Goal: Task Accomplishment & Management: Use online tool/utility

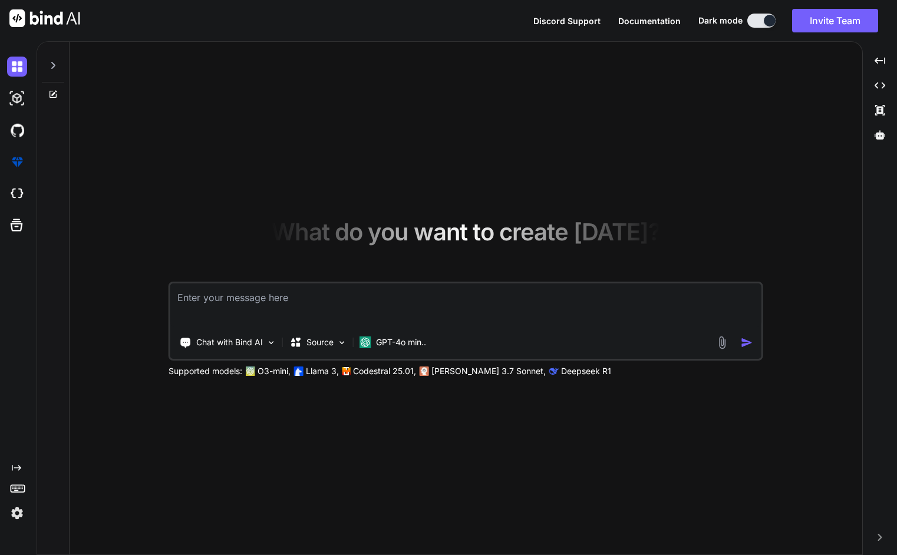
click at [243, 307] on textarea at bounding box center [465, 306] width 591 height 44
click at [19, 470] on icon "Created with Pixso." at bounding box center [16, 467] width 9 height 9
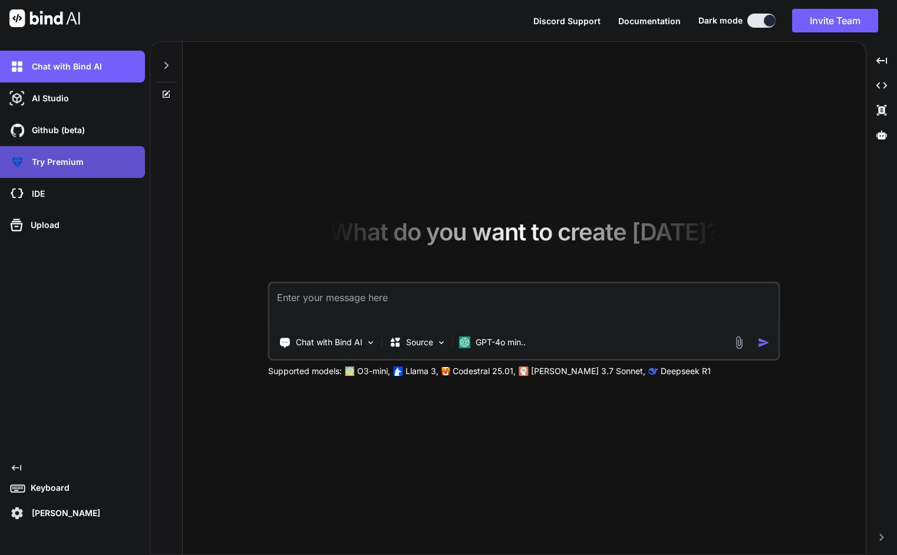
click at [65, 157] on p "Try Premium" at bounding box center [55, 162] width 57 height 12
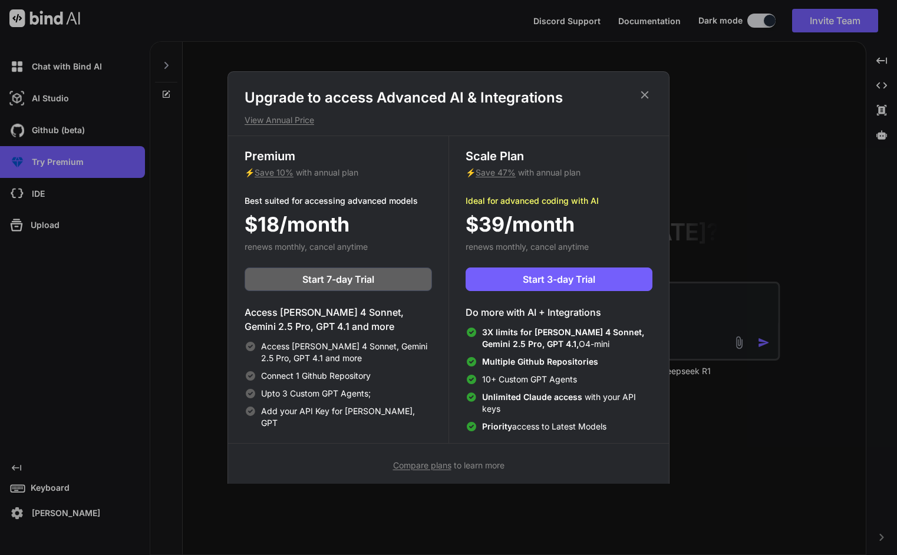
click at [646, 96] on icon at bounding box center [645, 95] width 8 height 8
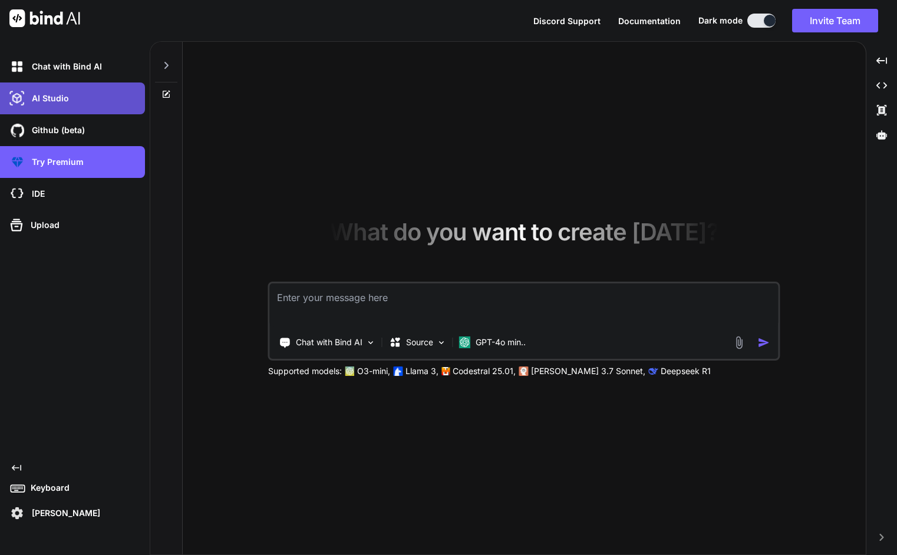
click at [82, 104] on div "AI Studio" at bounding box center [76, 98] width 138 height 20
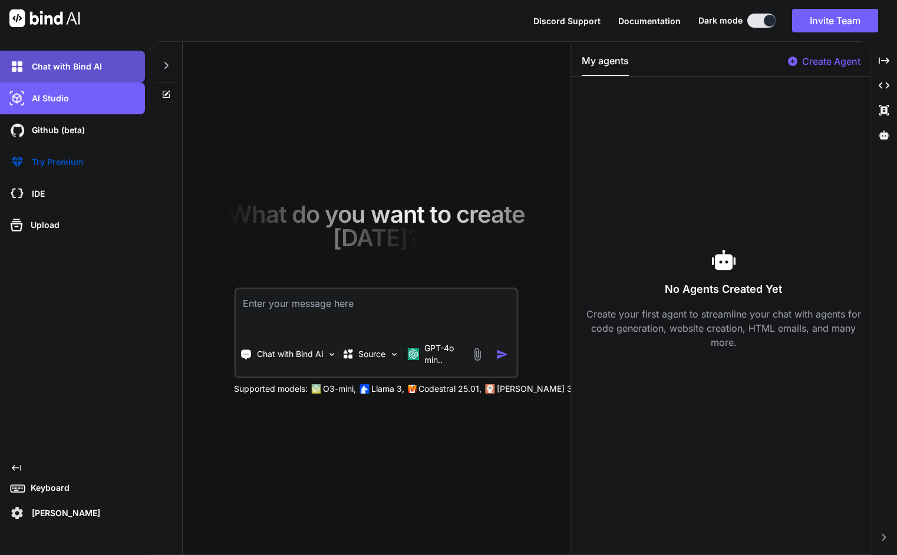
click at [78, 65] on p "Chat with Bind AI" at bounding box center [64, 67] width 75 height 12
type textarea "x"
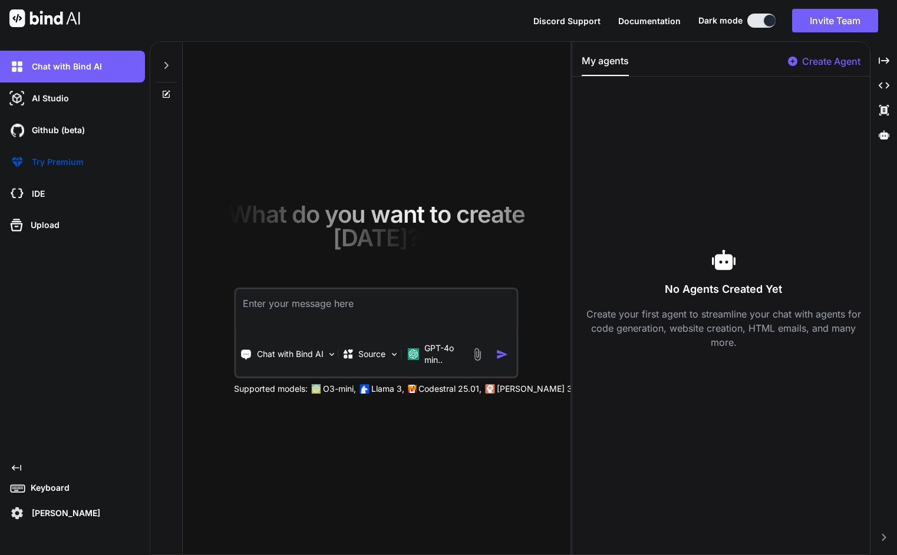
click at [306, 317] on textarea at bounding box center [376, 311] width 281 height 44
click at [287, 308] on textarea at bounding box center [376, 311] width 281 height 44
type textarea "c"
type textarea "x"
type textarea "cr"
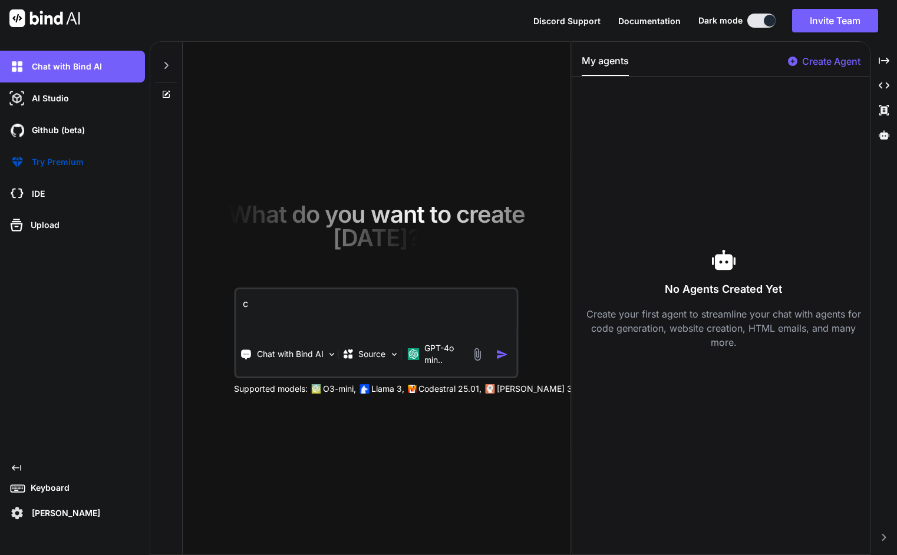
type textarea "x"
type textarea "cre"
type textarea "x"
type textarea "crea"
type textarea "x"
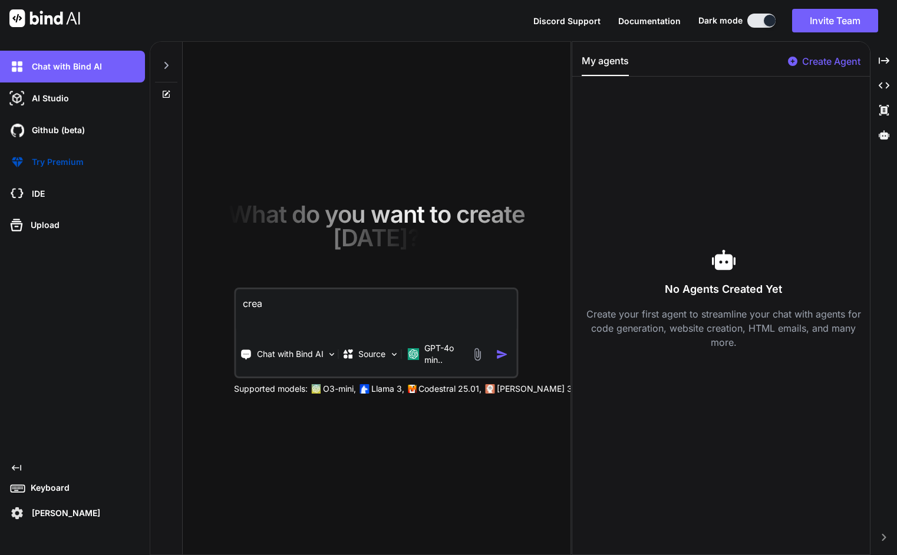
type textarea "creat"
type textarea "x"
type textarea "create"
type textarea "x"
type textarea "create"
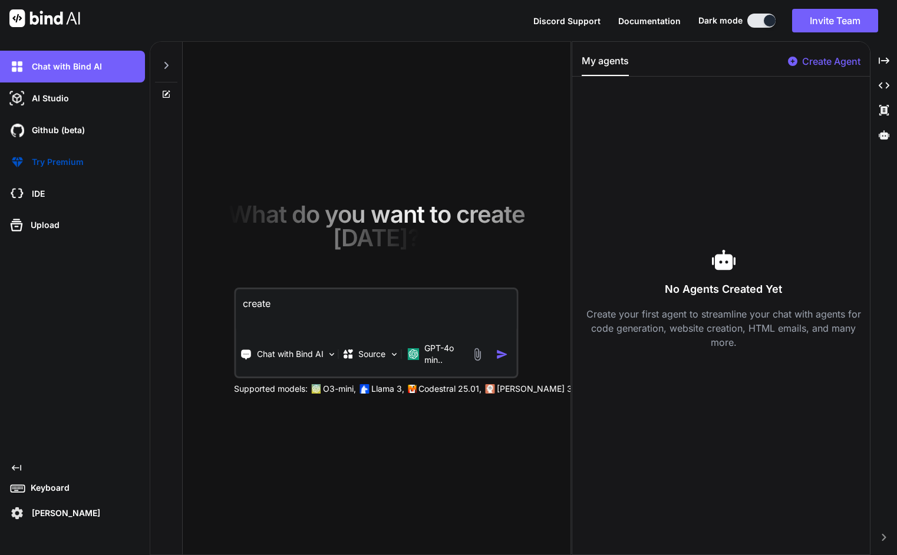
type textarea "x"
type textarea "create a"
type textarea "x"
type textarea "create a"
type textarea "x"
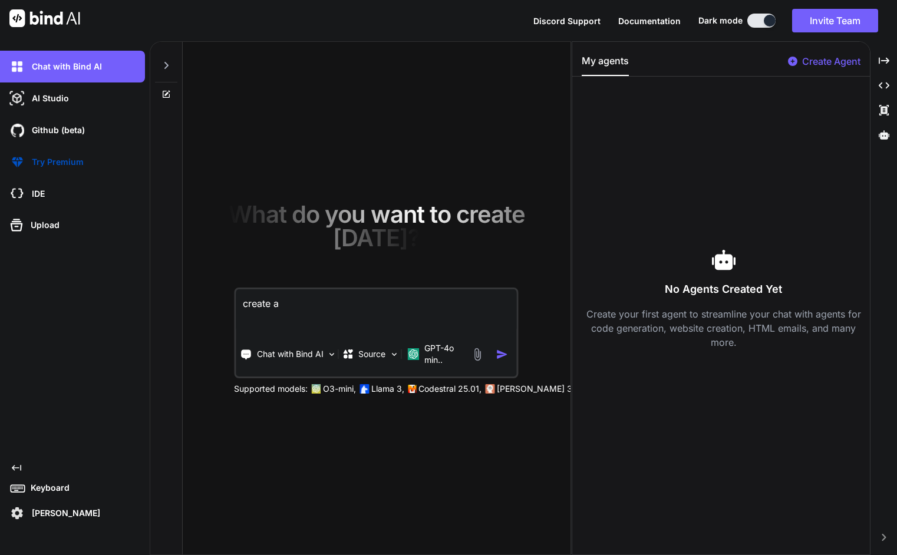
type textarea "create a b"
type textarea "x"
type textarea "create a be"
type textarea "x"
type textarea "create a bea"
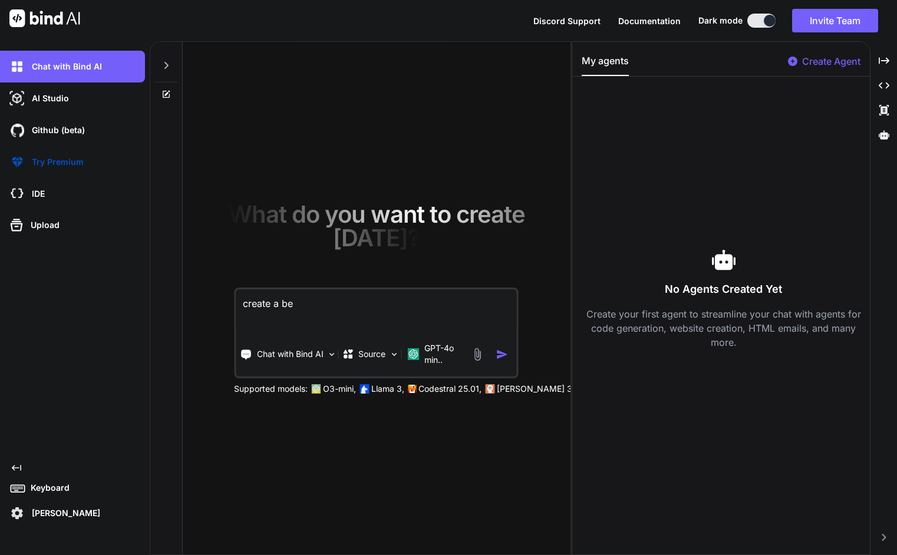
type textarea "x"
type textarea "create a beau"
type textarea "x"
type textarea "create a beaut"
type textarea "x"
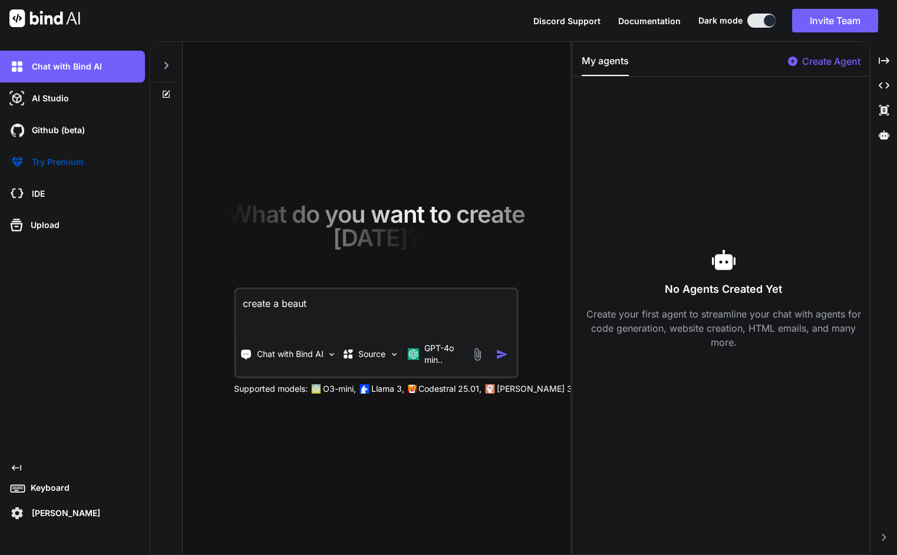
type textarea "create a beauti"
type textarea "x"
type textarea "create a beautif"
type textarea "x"
type textarea "create a beautifu"
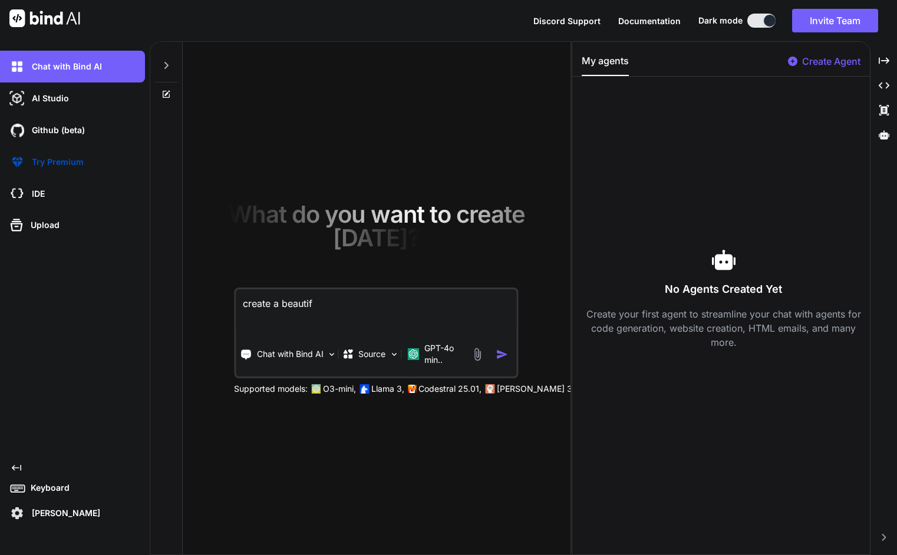
type textarea "x"
type textarea "create a beautiful"
type textarea "x"
type textarea "create a beautiful"
type textarea "x"
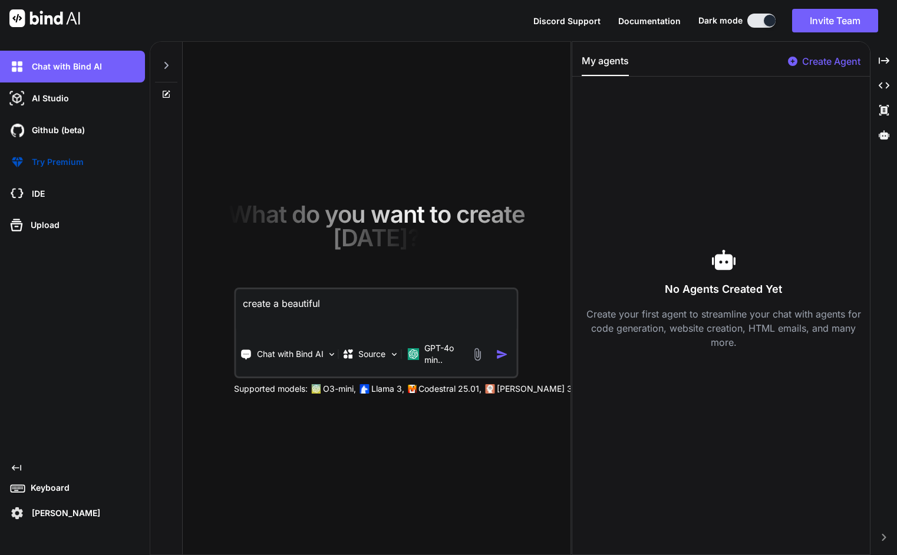
type textarea "create a beautiful l"
type textarea "x"
type textarea "create a beautiful li"
type textarea "x"
type textarea "create a beautiful lin"
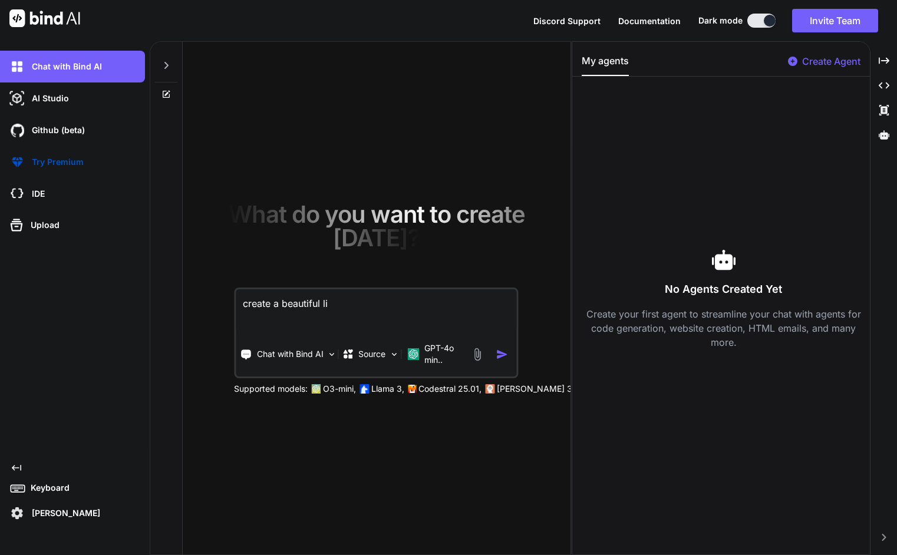
type textarea "x"
type textarea "create a beautiful link"
type textarea "x"
type textarea "create a beautiful link0"
type textarea "x"
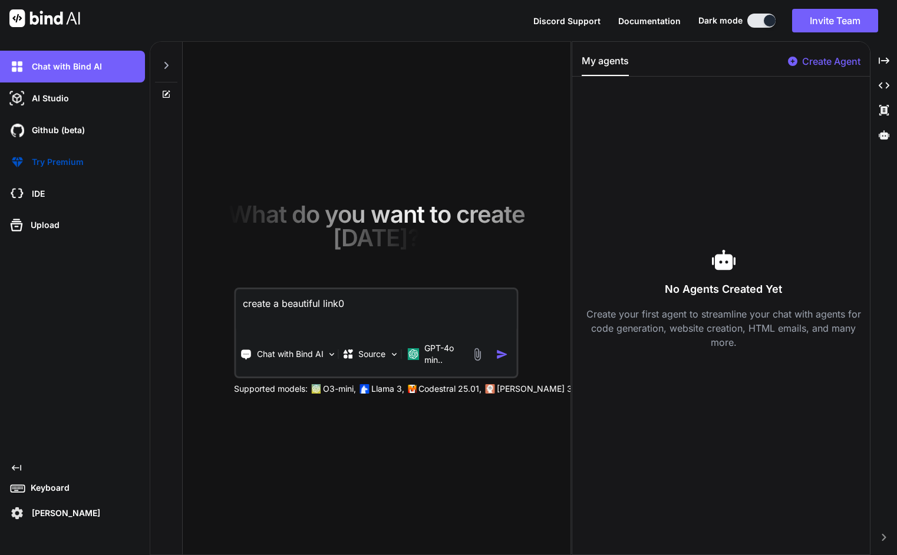
type textarea "create a beautiful link"
type textarea "x"
type textarea "create a beautiful link-"
type textarea "x"
type textarea "create a beautiful link-i"
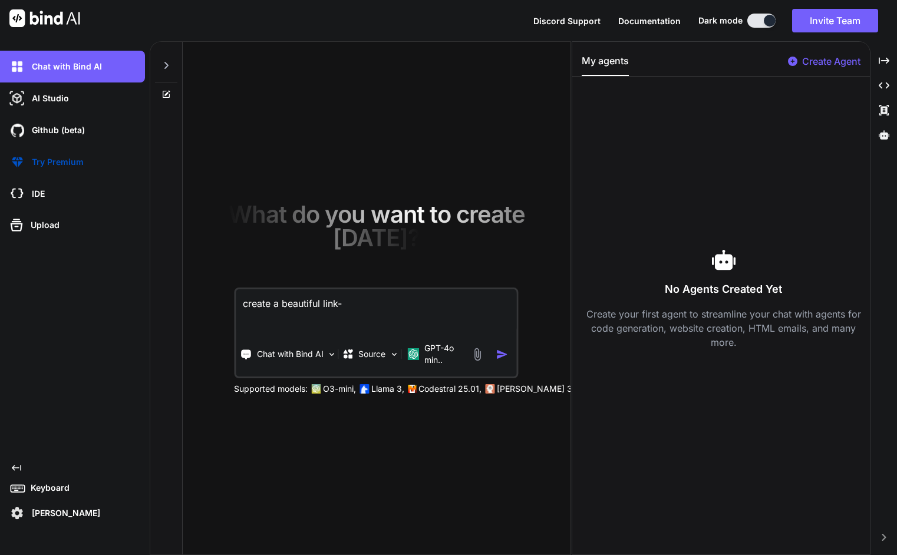
type textarea "x"
type textarea "create a beautiful link-in"
type textarea "x"
type textarea "create a beautiful link-in-"
type textarea "x"
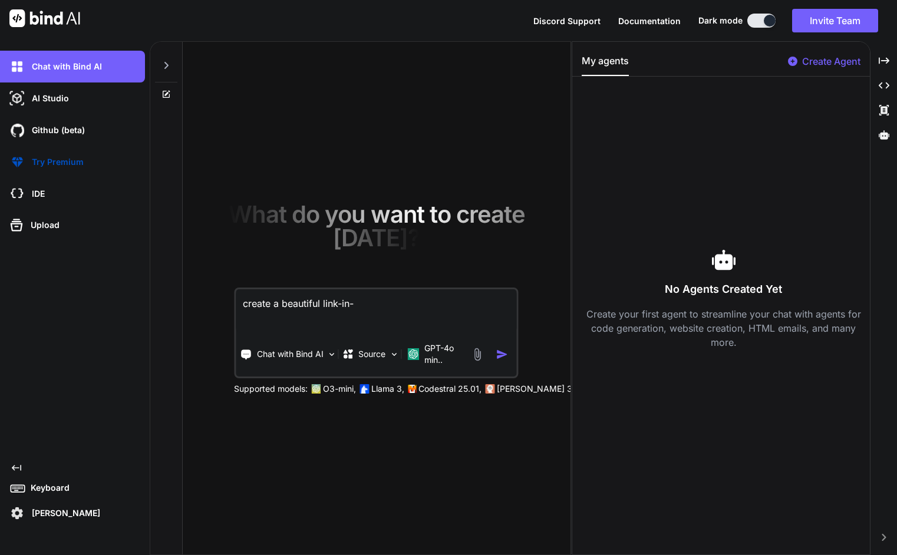
type textarea "create a beautiful link-in-b"
type textarea "x"
type textarea "create a beautiful link-in-bi"
type textarea "x"
type textarea "create a beautiful link-in-bio"
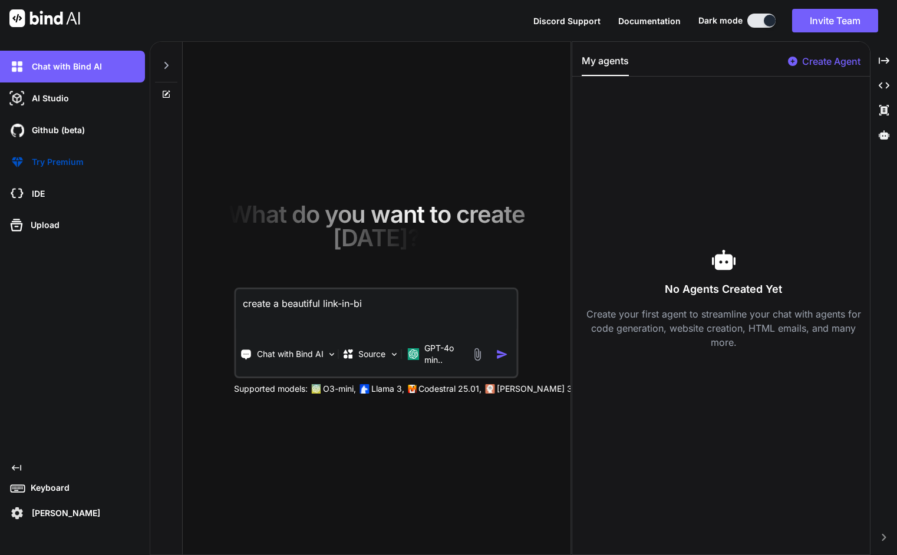
type textarea "x"
type textarea "create a beautiful link-in-bio"
type textarea "x"
type textarea "create a beautiful link-in-bio a"
type textarea "x"
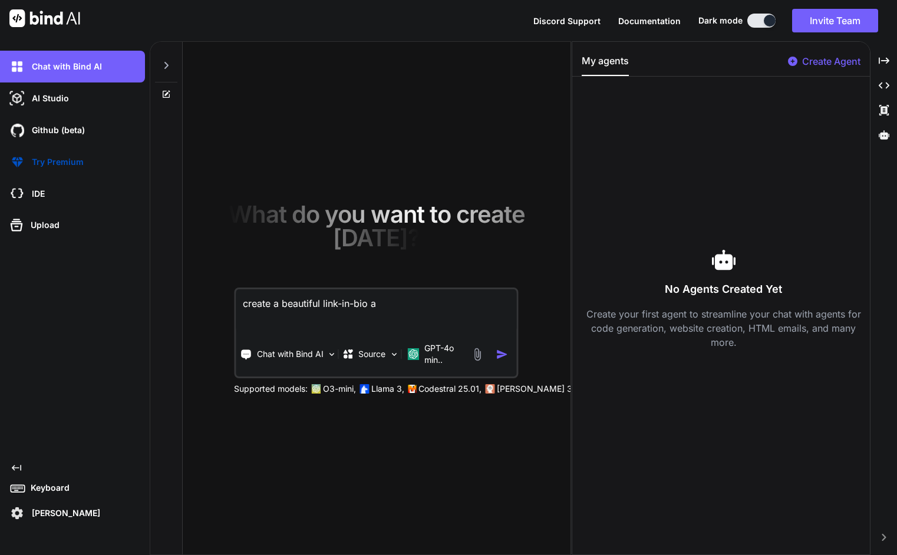
type textarea "create a beautiful link-in-bio ap"
type textarea "x"
type textarea "create a beautiful link-in-bio app"
type textarea "x"
type textarea "create a beautiful link-in-bio app"
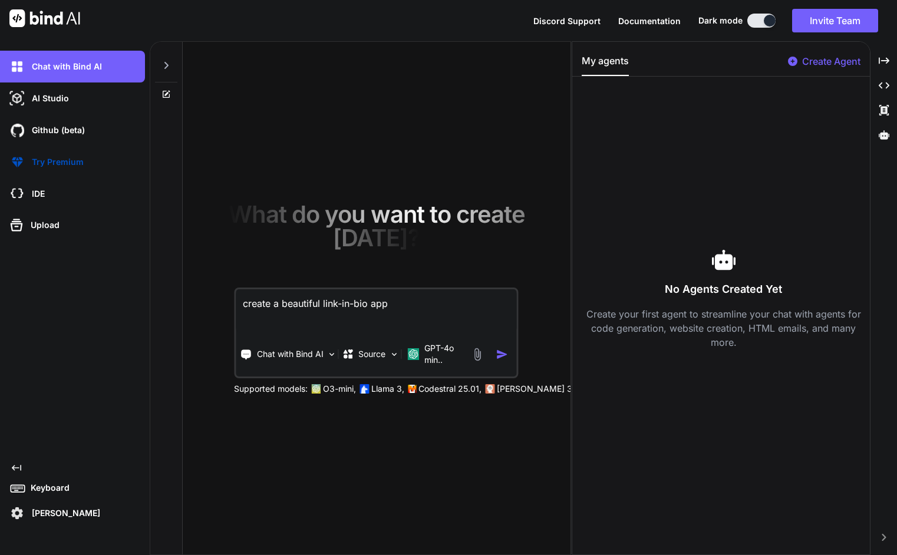
type textarea "x"
type textarea "create a beautiful link-in-bio app w"
type textarea "x"
type textarea "create a beautiful link-in-bio app wi"
type textarea "x"
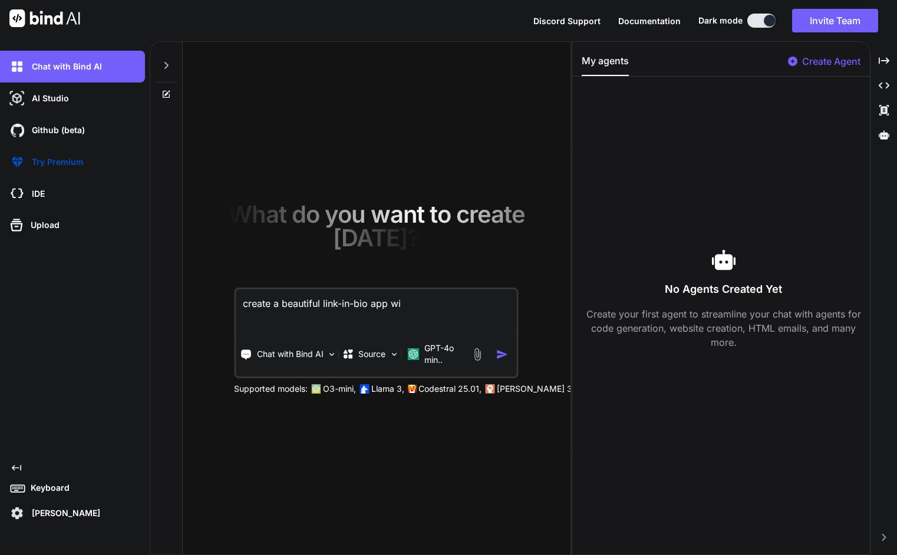
type textarea "create a beautiful link-in-bio app wit"
type textarea "x"
type textarea "create a beautiful link-in-bio app with"
type textarea "x"
type textarea "create a beautiful link-in-bio app with"
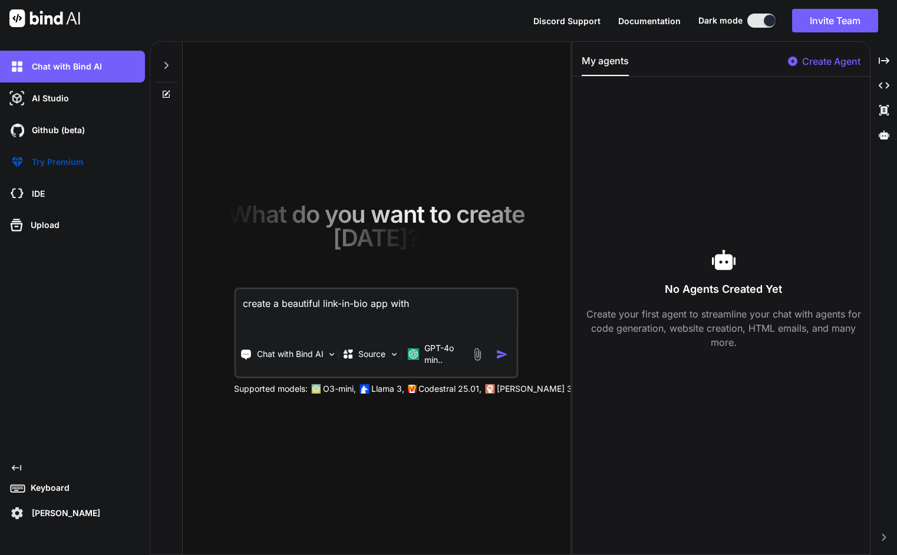
type textarea "x"
type textarea "create a beautiful link-in-bio app with a"
type textarea "x"
type textarea "create a beautiful link-in-bio app with ab"
type textarea "x"
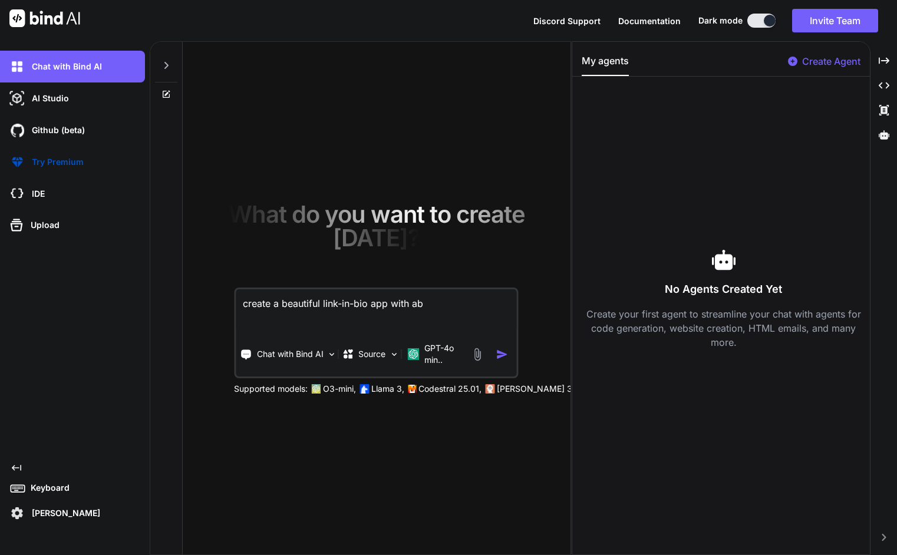
type textarea "create a beautiful link-in-bio app with abi"
type textarea "x"
type textarea "create a beautiful link-in-bio app with abil"
type textarea "x"
type textarea "create a beautiful link-in-bio app with abili"
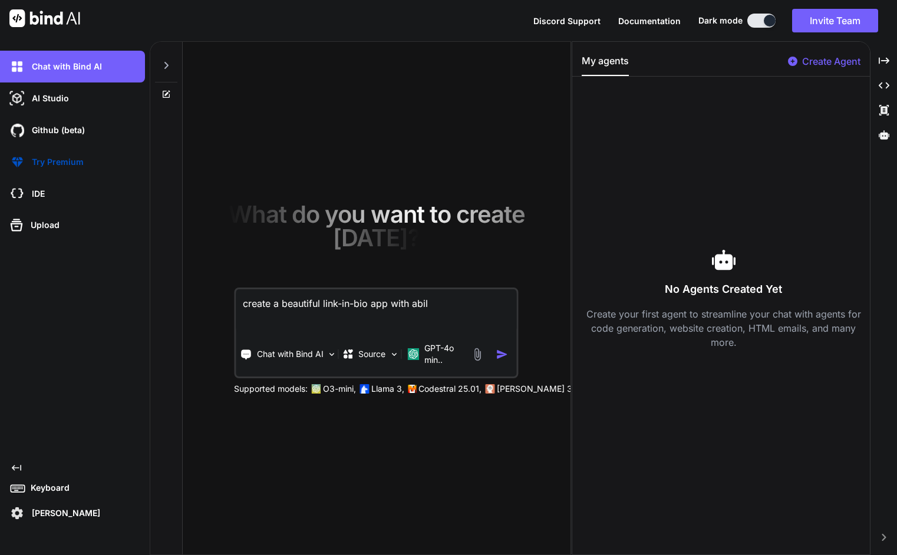
type textarea "x"
type textarea "create a beautiful link-in-bio app with abilit"
type textarea "x"
type textarea "create a beautiful link-in-bio app with ability"
type textarea "x"
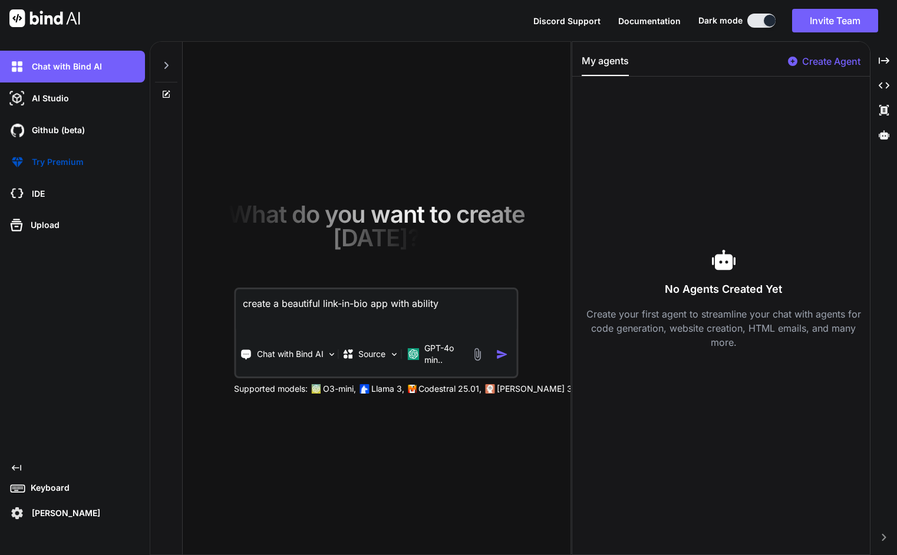
type textarea "create a beautiful link-in-bio app with ability"
type textarea "x"
type textarea "create a beautiful link-in-bio app with ability t"
type textarea "x"
type textarea "create a beautiful link-in-bio app with ability to"
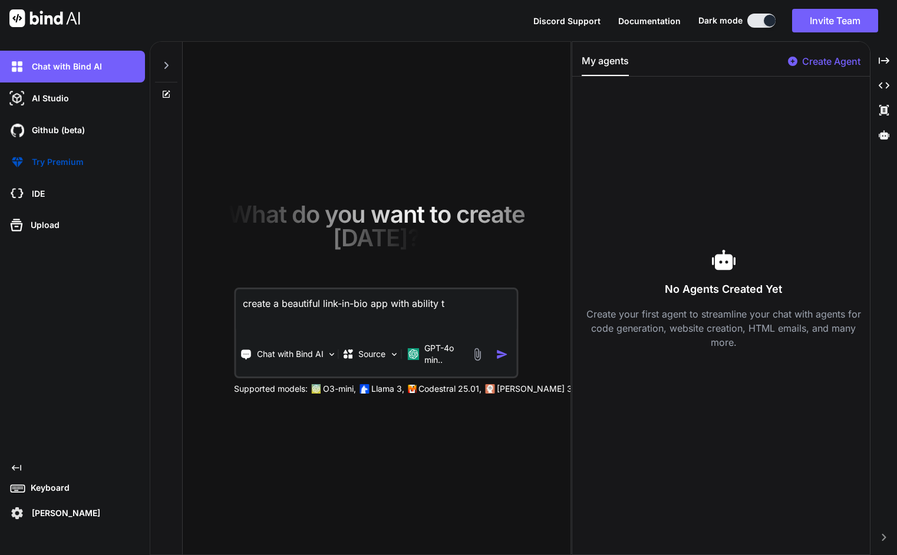
type textarea "x"
type textarea "create a beautiful link-in-bio app with ability to"
type textarea "x"
type textarea "create a beautiful link-in-bio app with ability to s"
type textarea "x"
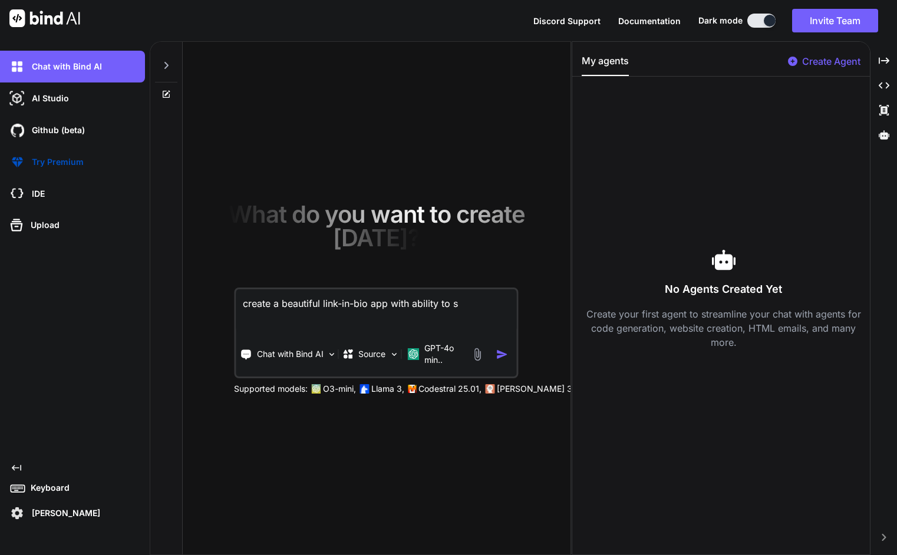
type textarea "create a beautiful link-in-bio app with ability to se"
type textarea "x"
type textarea "create a beautiful link-in-bio app with ability to sel"
type textarea "x"
type textarea "create a beautiful link-in-bio app with ability to sell"
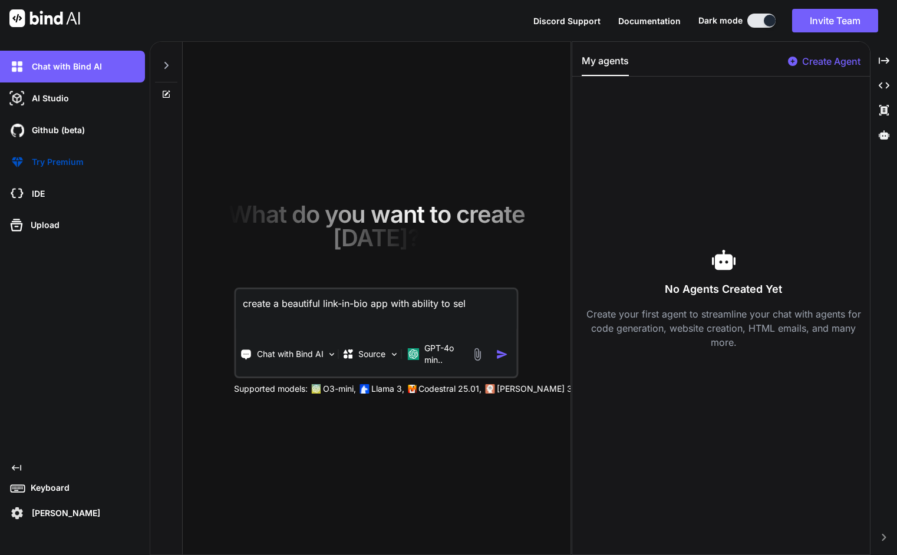
type textarea "x"
type textarea "create a beautiful link-in-bio app with ability to sell"
type textarea "x"
type textarea "create a beautiful link-in-bio app with ability to sell d"
type textarea "x"
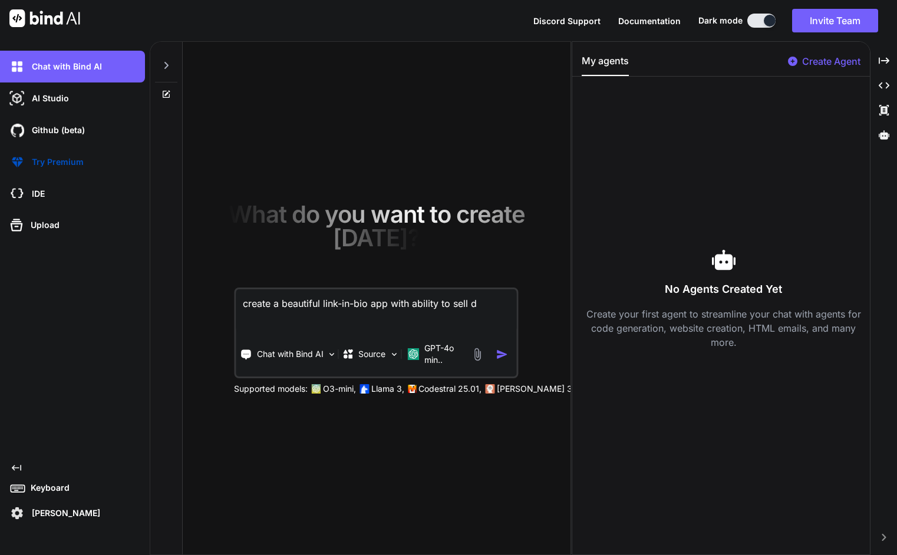
type textarea "create a beautiful link-in-bio app with ability to sell di"
type textarea "x"
type textarea "create a beautiful link-in-bio app with ability to sell dig"
type textarea "x"
type textarea "create a beautiful link-in-bio app with ability to sell digi"
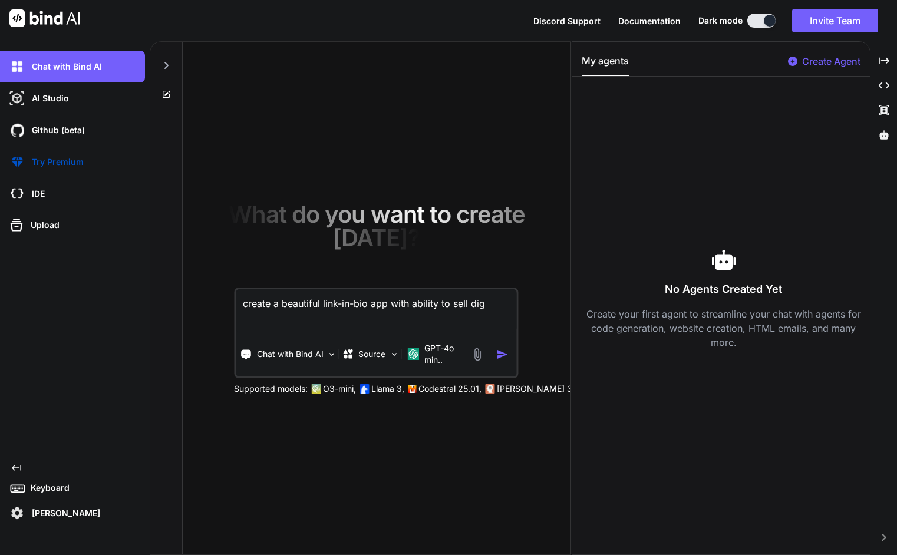
type textarea "x"
type textarea "create a beautiful link-in-bio app with ability to sell digit"
type textarea "x"
type textarea "create a beautiful link-in-bio app with ability to sell digita"
type textarea "x"
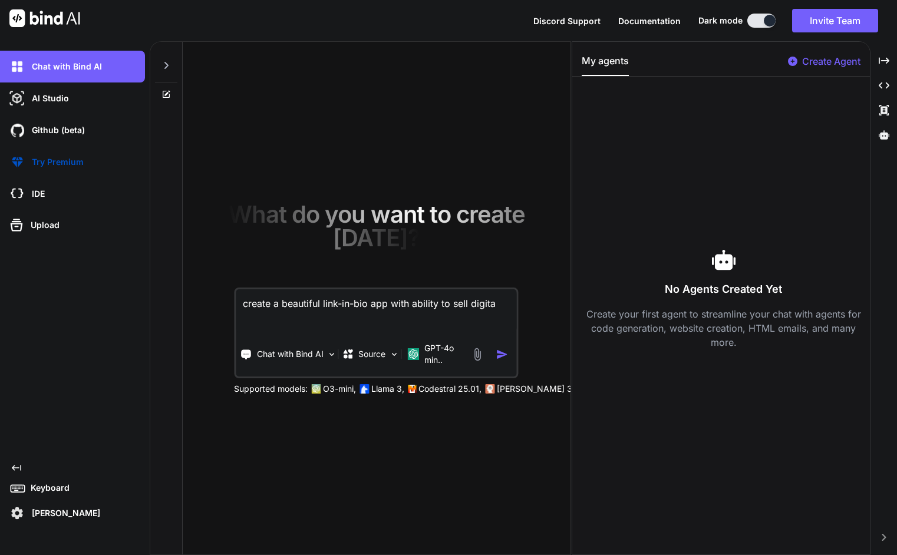
type textarea "create a beautiful link-in-bio app with ability to sell digital"
type textarea "x"
type textarea "create a beautiful link-in-bio app with ability to sell digital"
type textarea "x"
type textarea "create a beautiful link-in-bio app with ability to sell digital d"
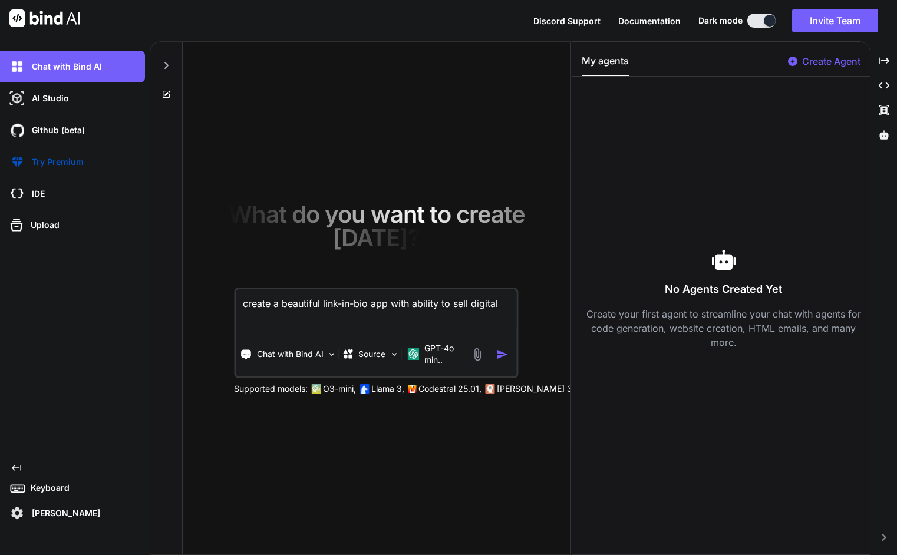
type textarea "x"
type textarea "create a beautiful link-in-bio app with ability to sell digital do"
type textarea "x"
type textarea "create a beautiful link-in-bio app with ability to sell digital dow"
type textarea "x"
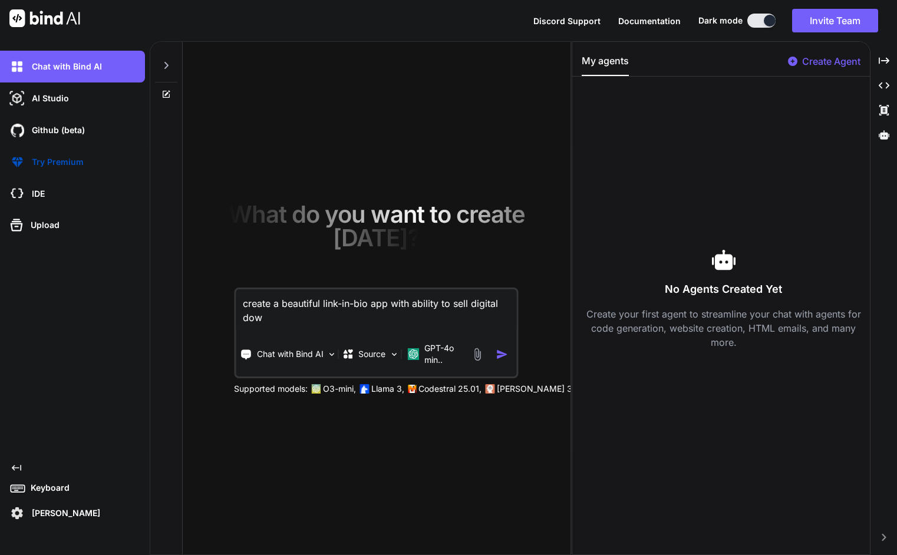
type textarea "create a beautiful link-in-bio app with ability to sell digital down"
type textarea "x"
type textarea "create a beautiful link-in-bio app with ability to sell digital downl"
type textarea "x"
type textarea "create a beautiful link-in-bio app with ability to sell digital downlo"
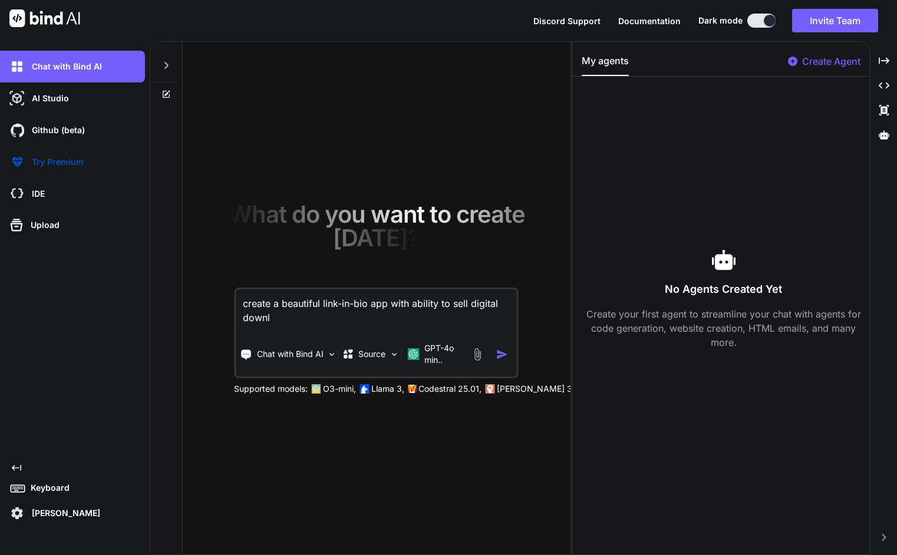
type textarea "x"
type textarea "create a beautiful link-in-bio app with ability to sell digital downloa"
type textarea "x"
type textarea "create a beautiful link-in-bio app with ability to sell digital download"
type textarea "x"
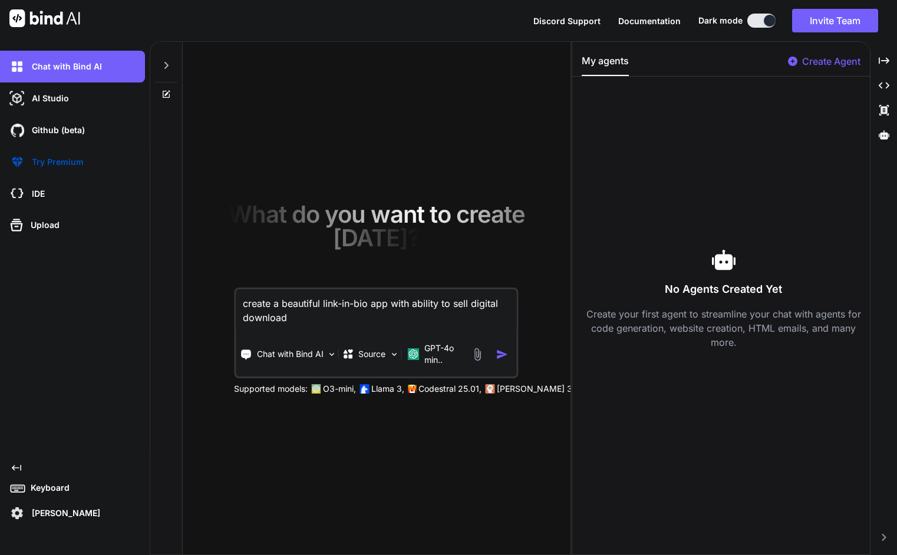
type textarea "create a beautiful link-in-bio app with ability to sell digital downloads"
type textarea "x"
type textarea "create a beautiful link-in-bio app with ability to sell digital downloads"
type textarea "x"
type textarea "create a beautiful link-in-bio app with ability to sell digital downloads w"
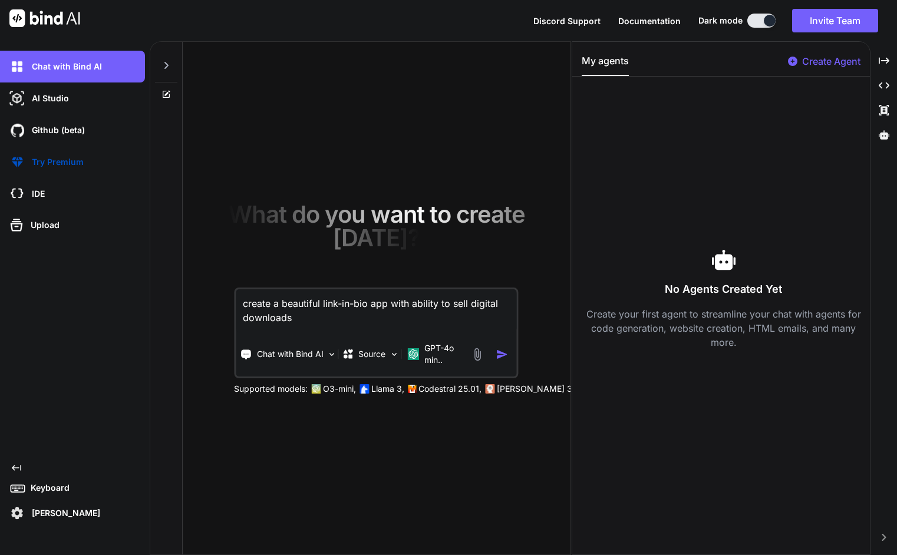
type textarea "x"
type textarea "create a beautiful link-in-bio app with ability to sell digital downloads wi"
type textarea "x"
type textarea "create a beautiful link-in-bio app with ability to sell digital downloads wit"
type textarea "x"
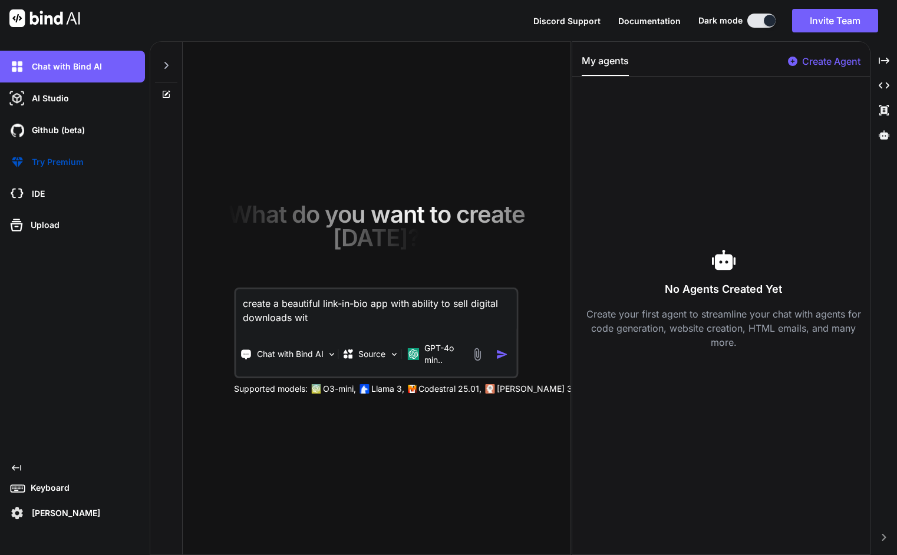
type textarea "create a beautiful link-in-bio app with ability to sell digital downloads with"
type textarea "x"
type textarea "create a beautiful link-in-bio app with ability to sell digital downloads with"
type textarea "x"
type textarea "create a beautiful link-in-bio app with ability to sell digital downloads with s"
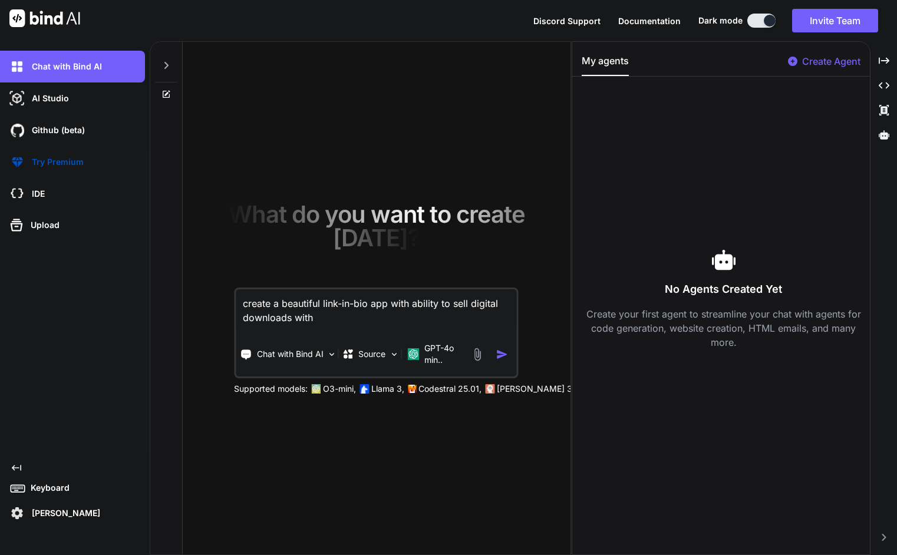
type textarea "x"
type textarea "create a beautiful link-in-bio app with ability to sell digital downloads with …"
type textarea "x"
type textarea "create a beautiful link-in-bio app with ability to sell digital downloads with …"
type textarea "x"
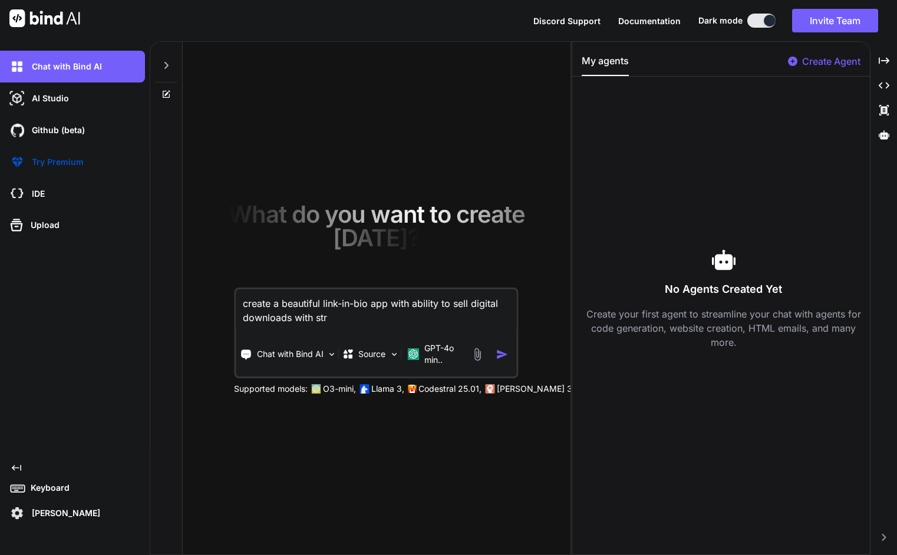
type textarea "create a beautiful link-in-bio app with ability to sell digital downloads with …"
type textarea "x"
type textarea "create a beautiful link-in-bio app with ability to sell digital downloads with …"
type textarea "x"
type textarea "create a beautiful link-in-bio app with ability to sell digital downloads with …"
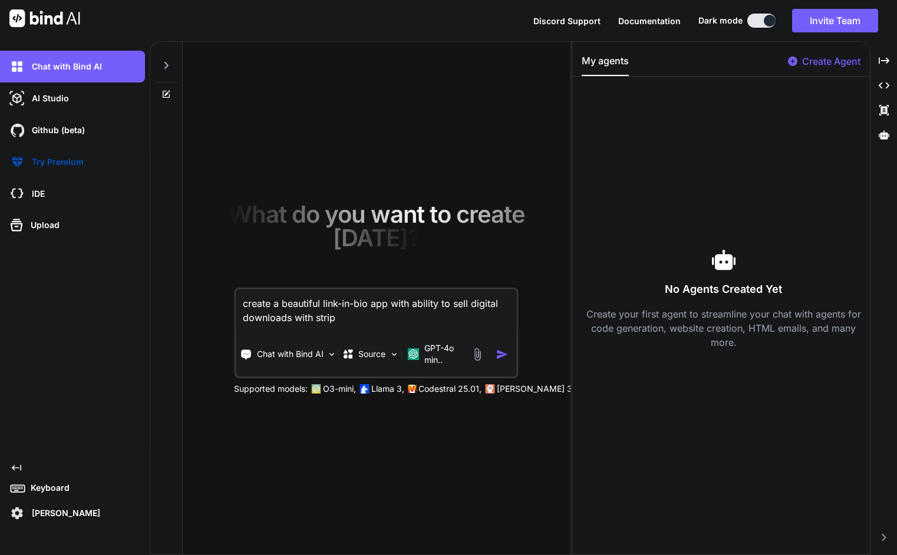
type textarea "x"
type textarea "create a beautiful link-in-bio app with ability to sell digital downloads with …"
type textarea "x"
type textarea "create a beautiful link-in-bio app with ability to sell digital downloads with …"
type textarea "x"
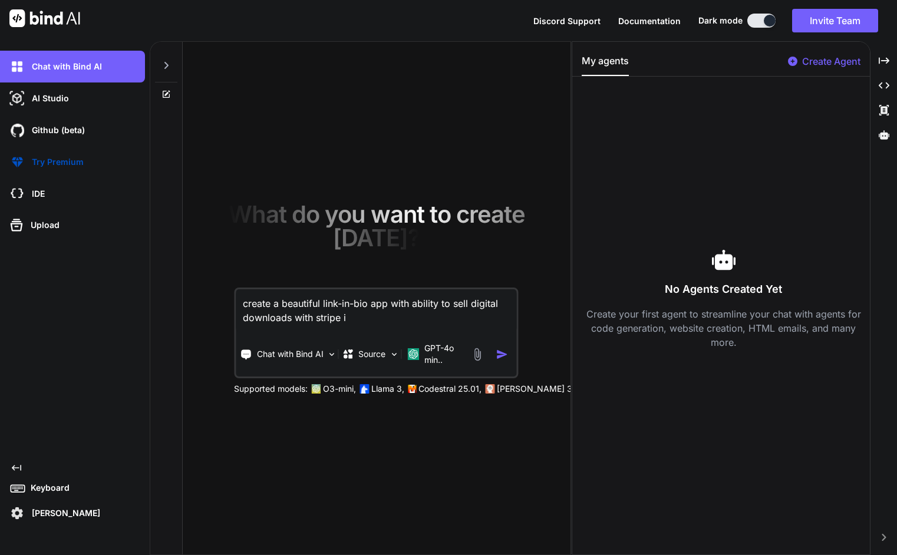
type textarea "create a beautiful link-in-bio app with ability to sell digital downloads with …"
type textarea "x"
type textarea "create a beautiful link-in-bio app with ability to sell digital downloads with …"
type textarea "x"
type textarea "create a beautiful link-in-bio app with ability to sell digital downloads with …"
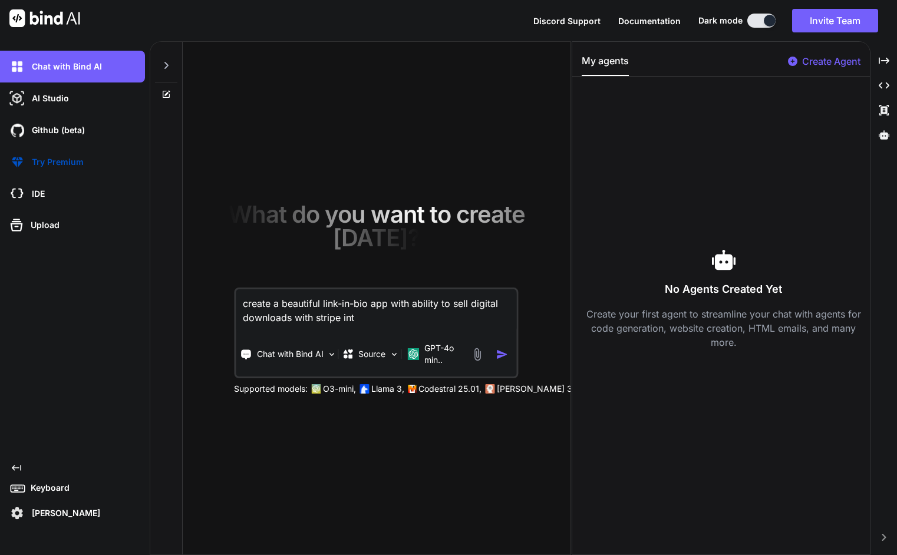
type textarea "x"
type textarea "create a beautiful link-in-bio app with ability to sell digital downloads with …"
type textarea "x"
type textarea "create a beautiful link-in-bio app with ability to sell digital downloads with …"
type textarea "x"
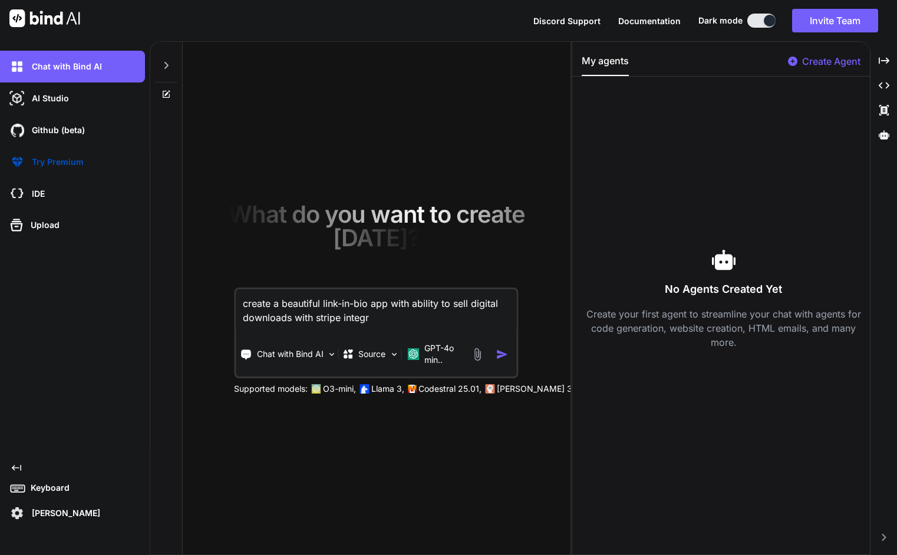
type textarea "create a beautiful link-in-bio app with ability to sell digital downloads with …"
type textarea "x"
type textarea "create a beautiful link-in-bio app with ability to sell digital downloads with …"
type textarea "x"
type textarea "create a beautiful link-in-bio app with ability to sell digital downloads with …"
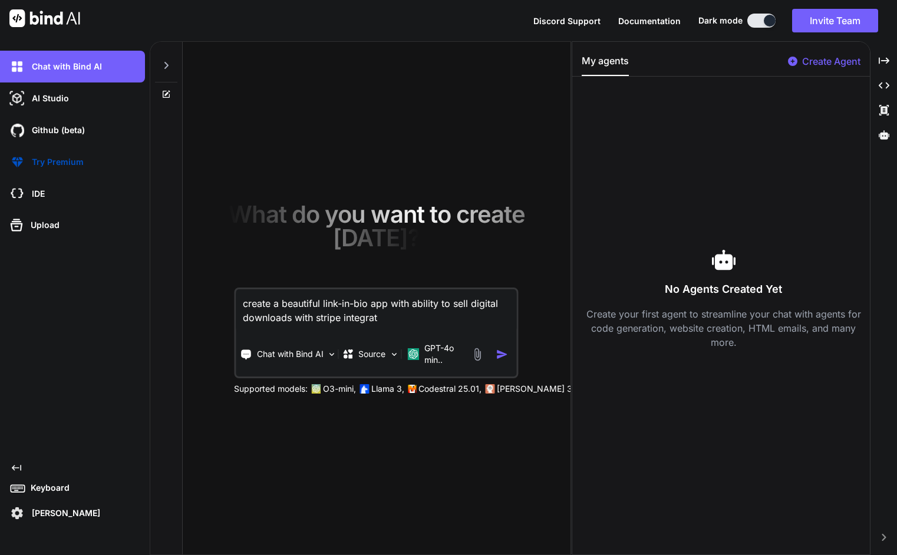
type textarea "x"
type textarea "create a beautiful link-in-bio app with ability to sell digital downloads with …"
type textarea "x"
type textarea "create a beautiful link-in-bio app with ability to sell digital downloads with …"
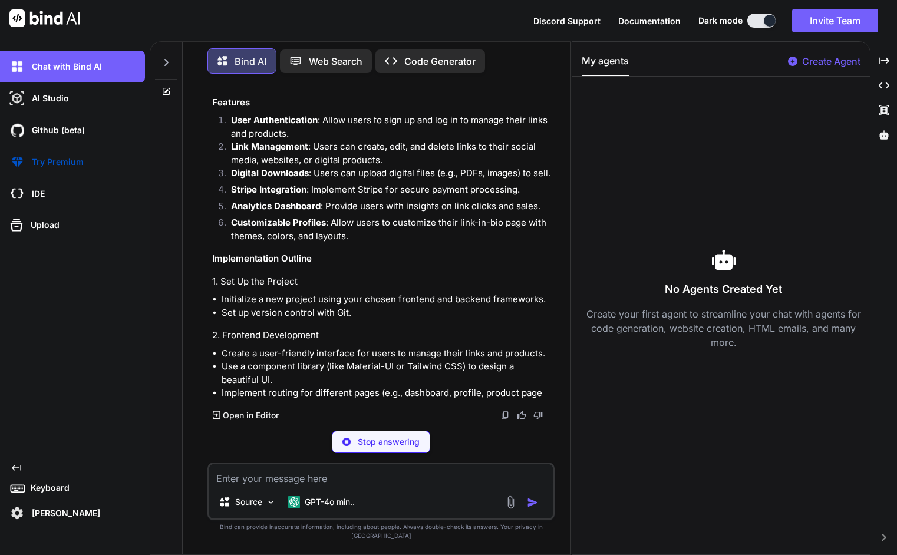
scroll to position [288, 0]
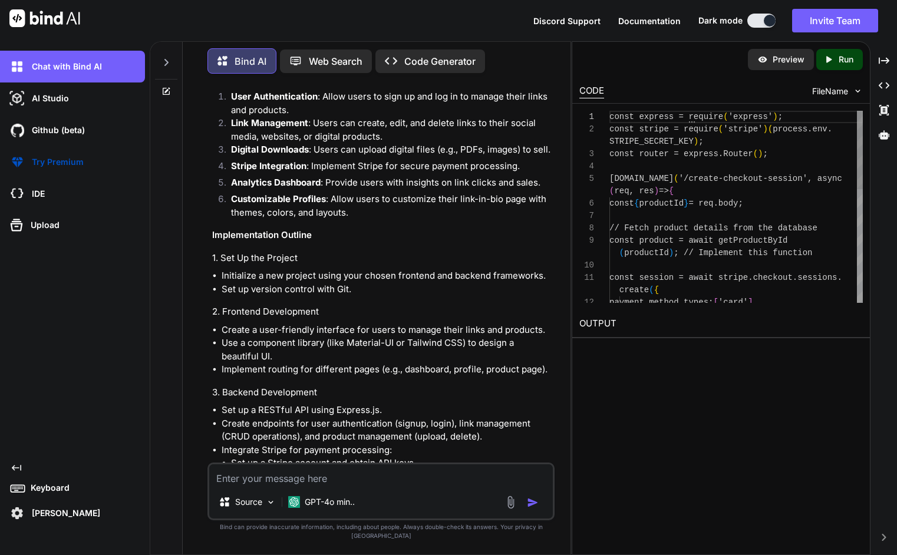
type textarea "x"
